Goal: Information Seeking & Learning: Understand process/instructions

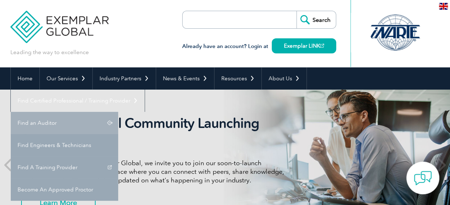
click at [118, 112] on link "Find an Auditor" at bounding box center [64, 123] width 107 height 22
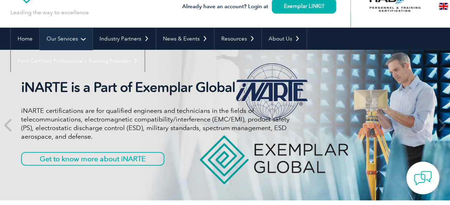
click at [79, 36] on link "Our Services" at bounding box center [66, 39] width 53 height 22
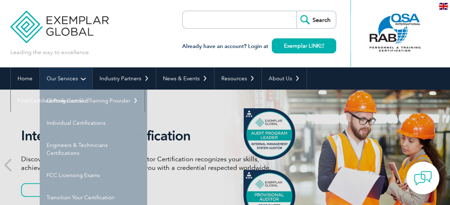
click at [62, 77] on link "Our Services" at bounding box center [66, 78] width 53 height 22
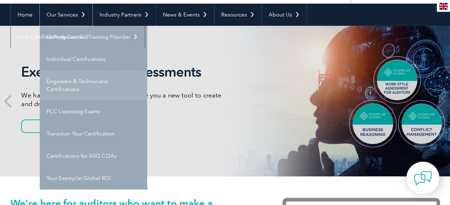
scroll to position [66, 0]
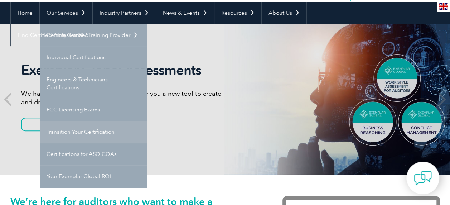
click at [65, 130] on link "Transition Your Certification" at bounding box center [93, 132] width 107 height 22
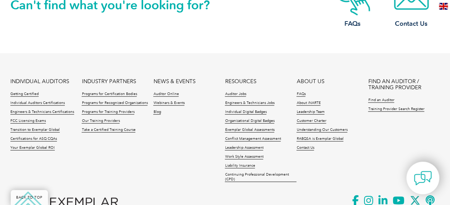
scroll to position [852, 0]
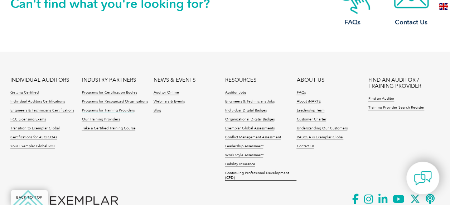
click at [115, 109] on link "Programs for Training Providers" at bounding box center [108, 110] width 53 height 5
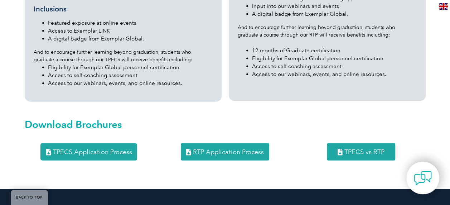
scroll to position [768, 0]
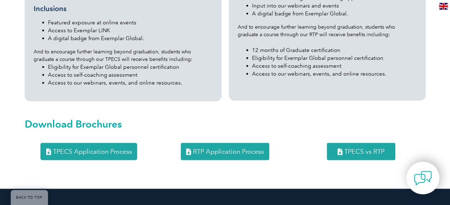
click at [109, 148] on span "TPECS Application Process" at bounding box center [92, 151] width 79 height 6
click at [203, 148] on span "RTP Application Process" at bounding box center [228, 151] width 71 height 6
click at [359, 148] on span "TPECS vs RTP" at bounding box center [365, 151] width 40 height 6
